Goal: Find specific page/section: Find specific page/section

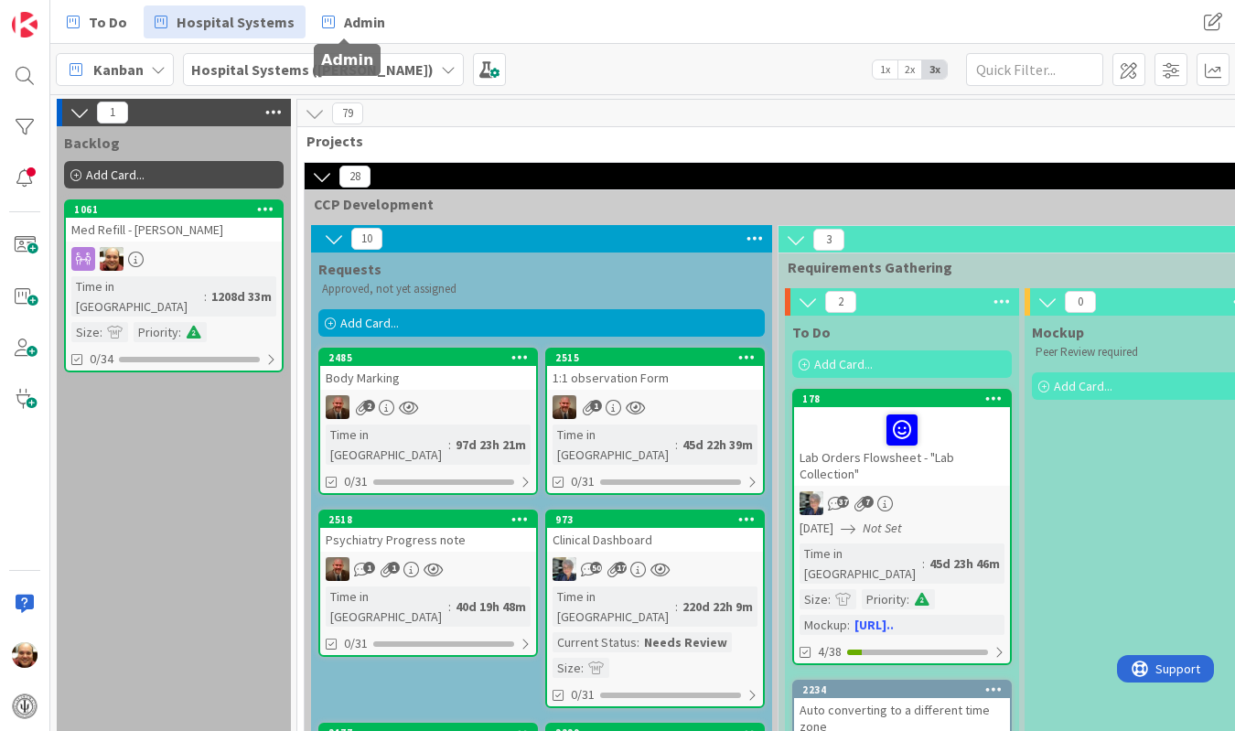
scroll to position [2629, 888]
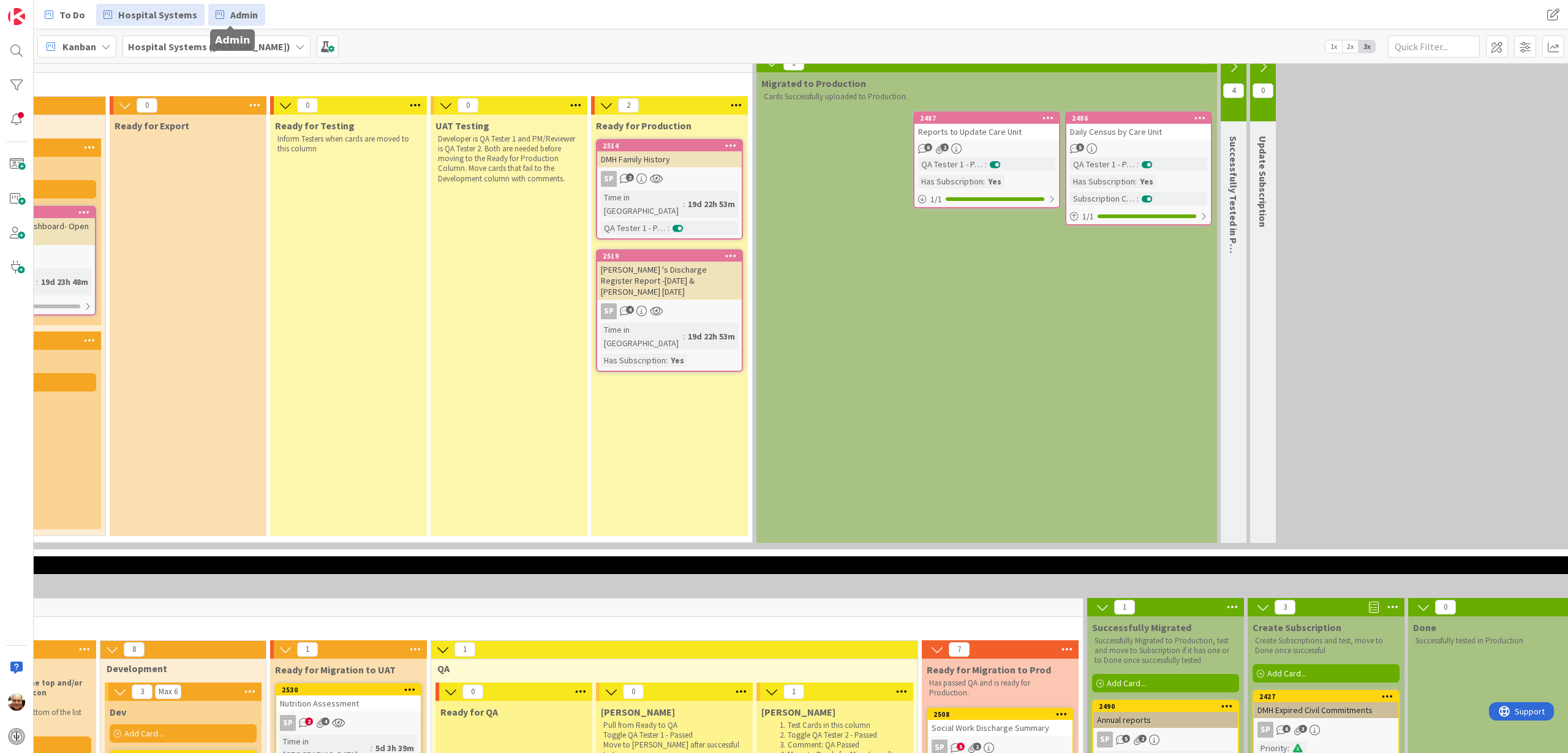
click at [246, 11] on span "Admin" at bounding box center [244, 15] width 27 height 15
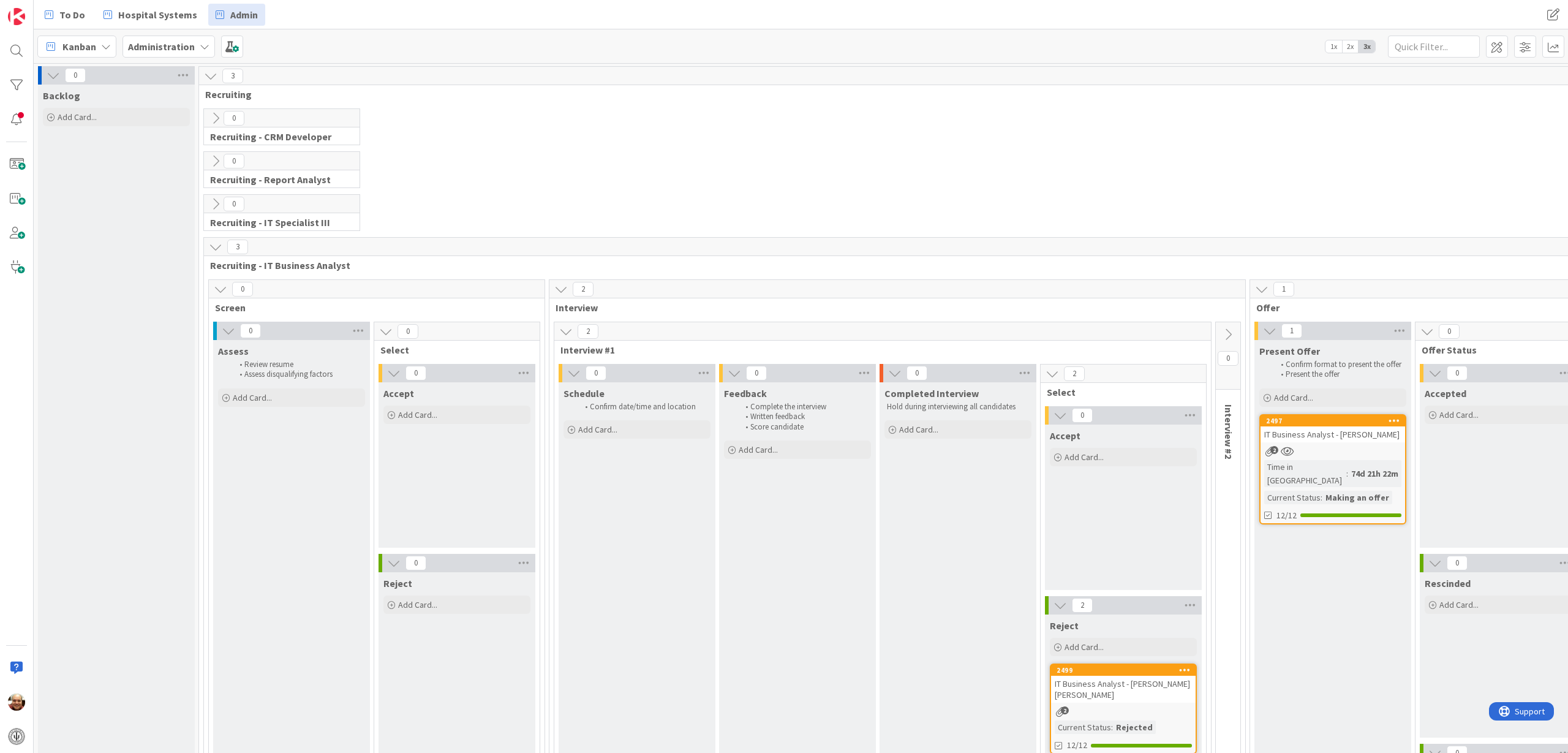
click at [216, 252] on icon at bounding box center [216, 247] width 13 height 13
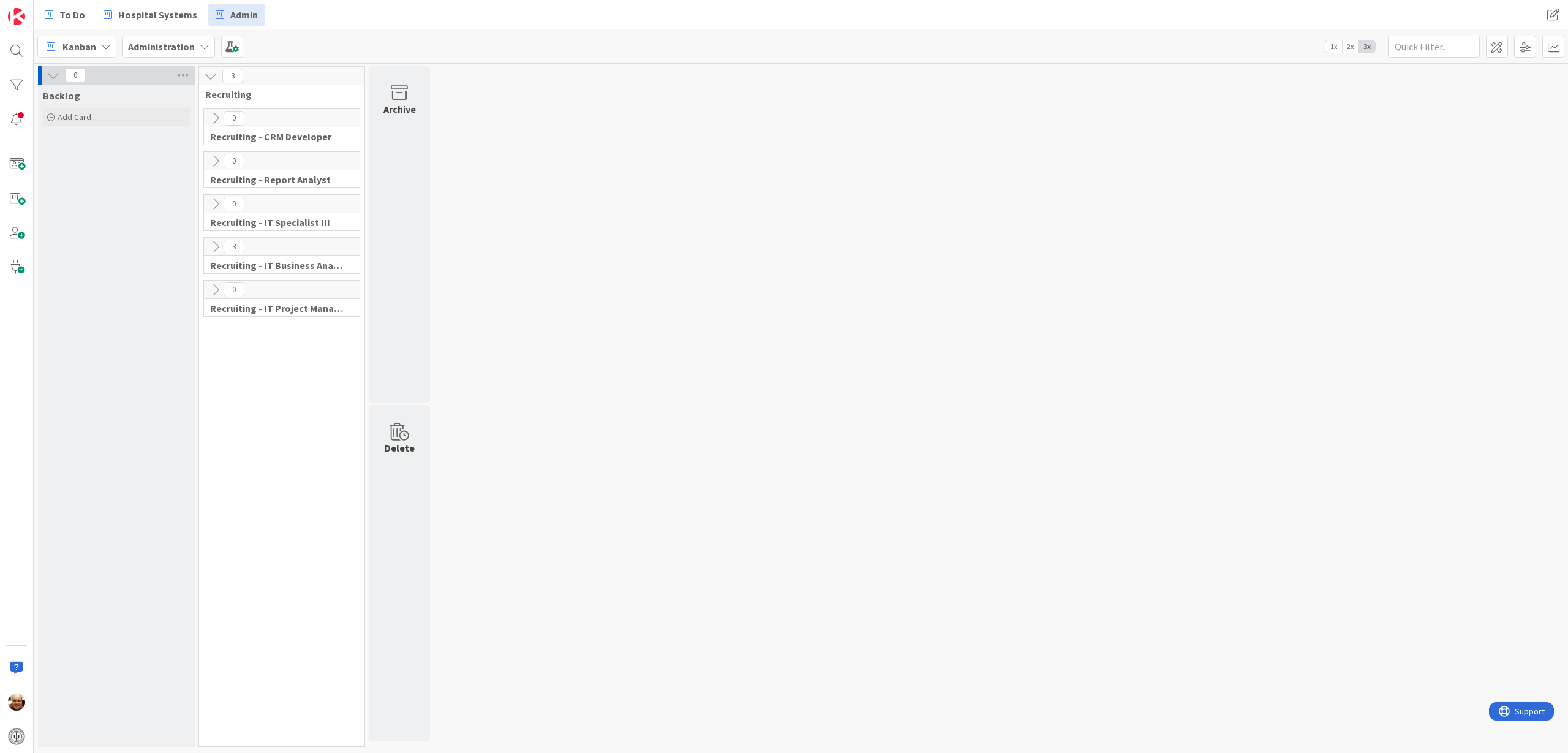
click at [217, 290] on icon at bounding box center [216, 290] width 13 height 13
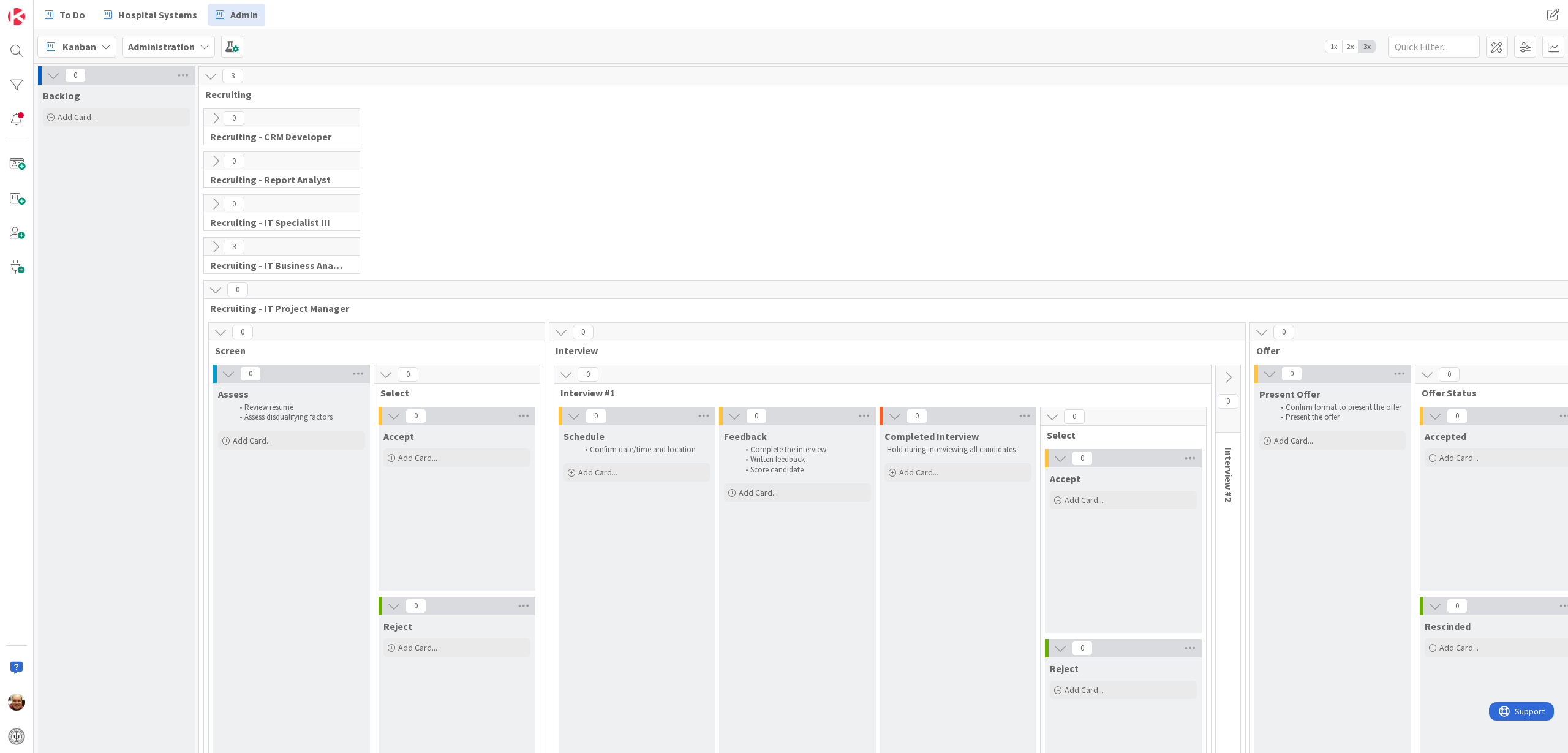
click at [219, 291] on icon at bounding box center [216, 290] width 13 height 13
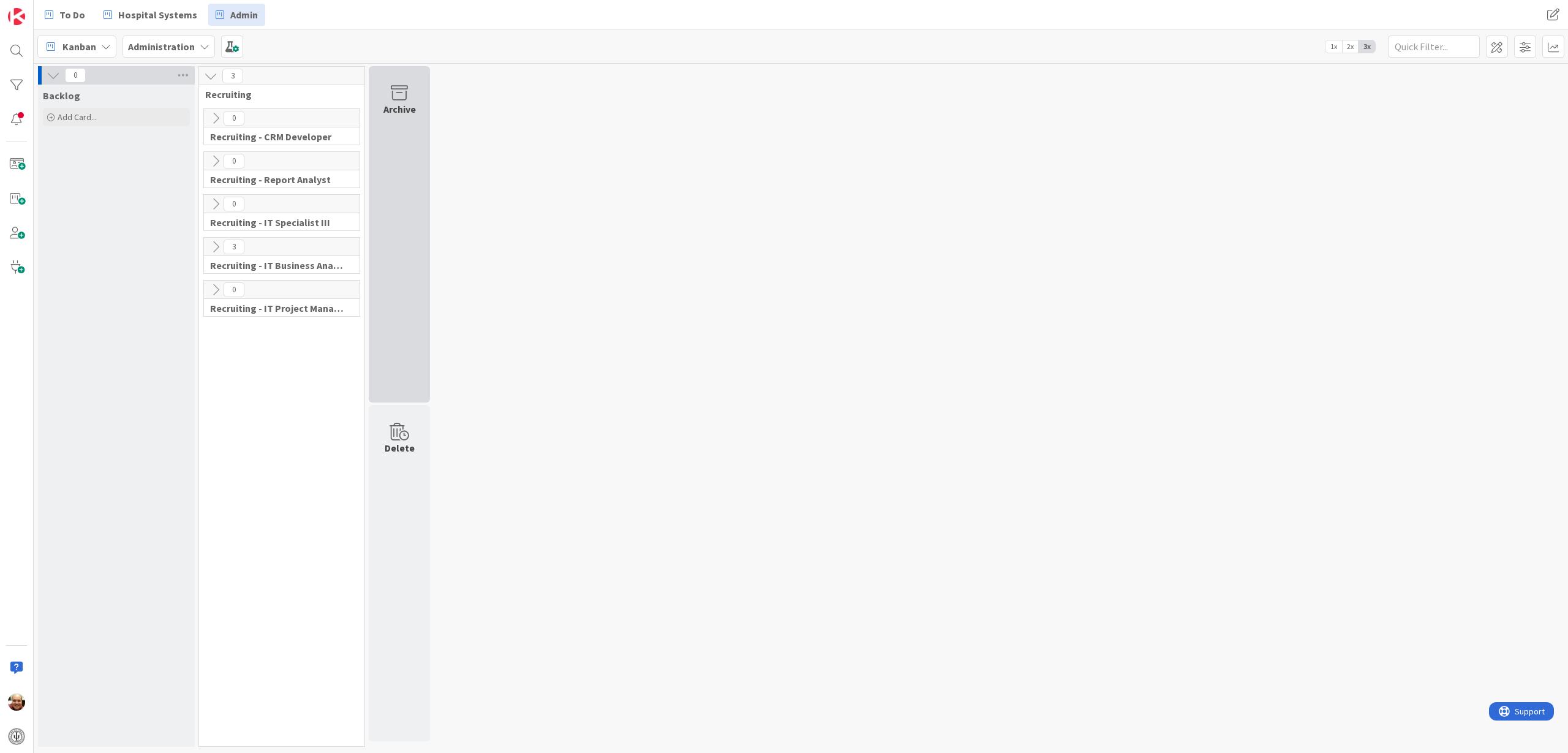
click at [401, 96] on icon at bounding box center [400, 93] width 47 height 17
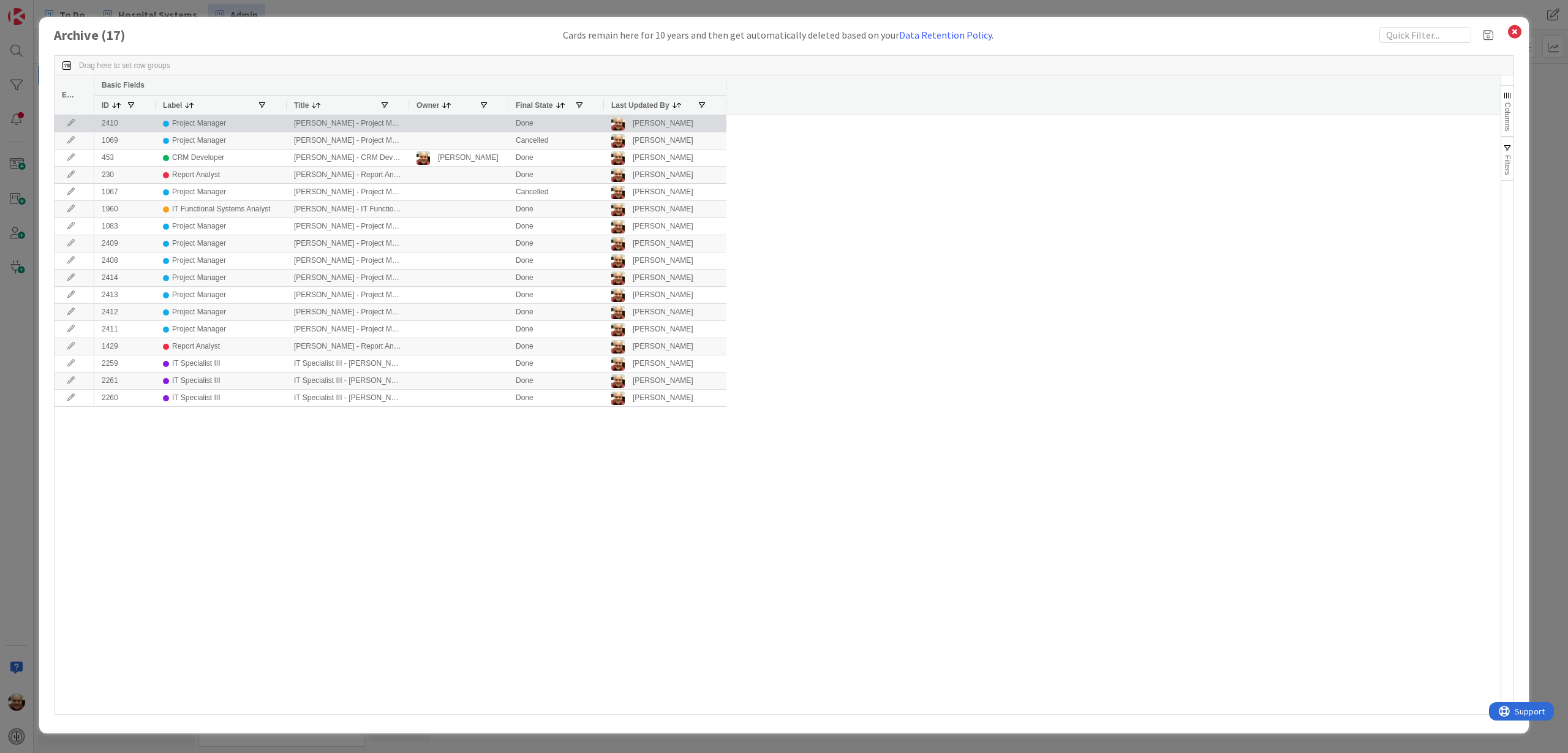
click at [68, 121] on icon at bounding box center [70, 123] width 18 height 7
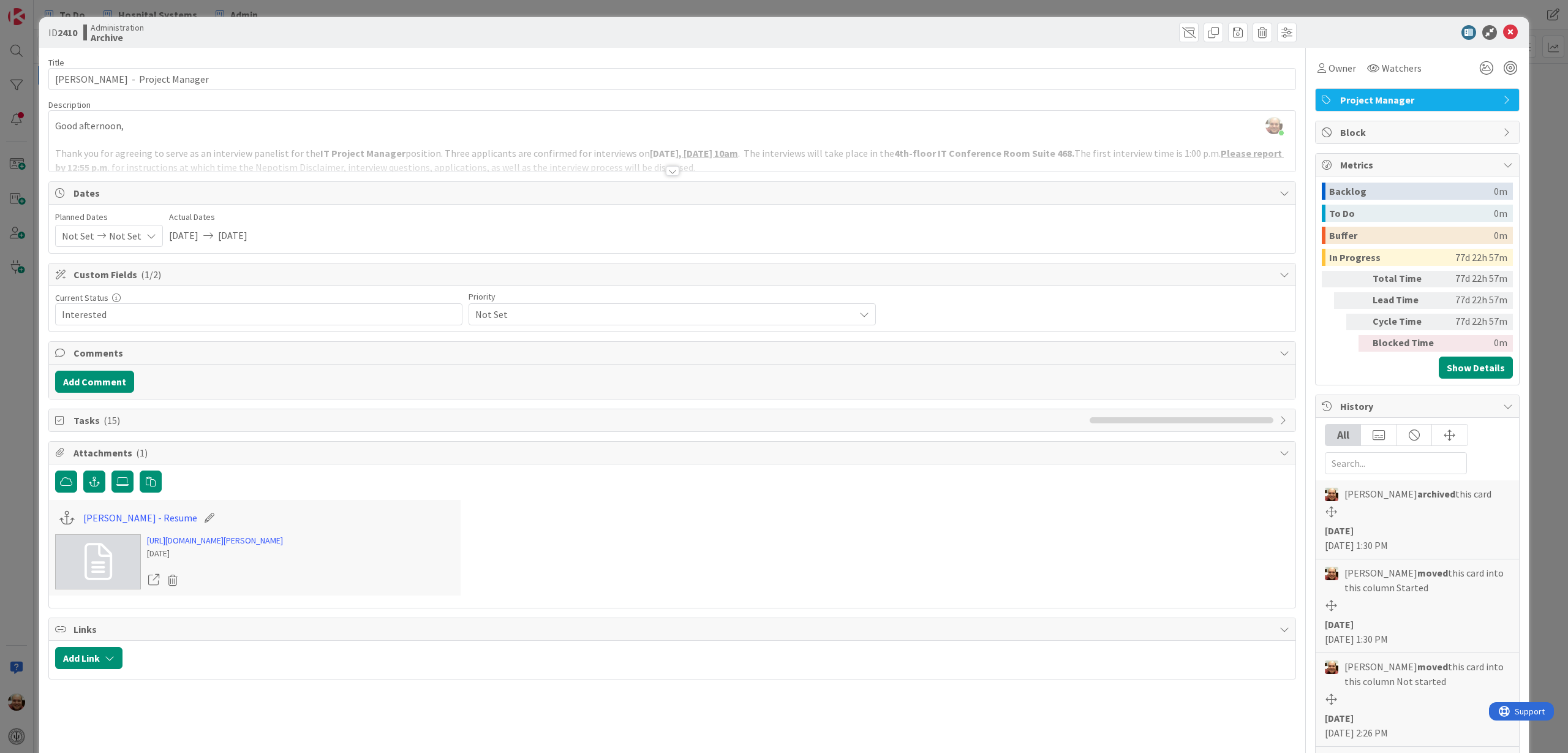
click at [666, 174] on div at bounding box center [672, 171] width 13 height 10
